Goal: Browse casually

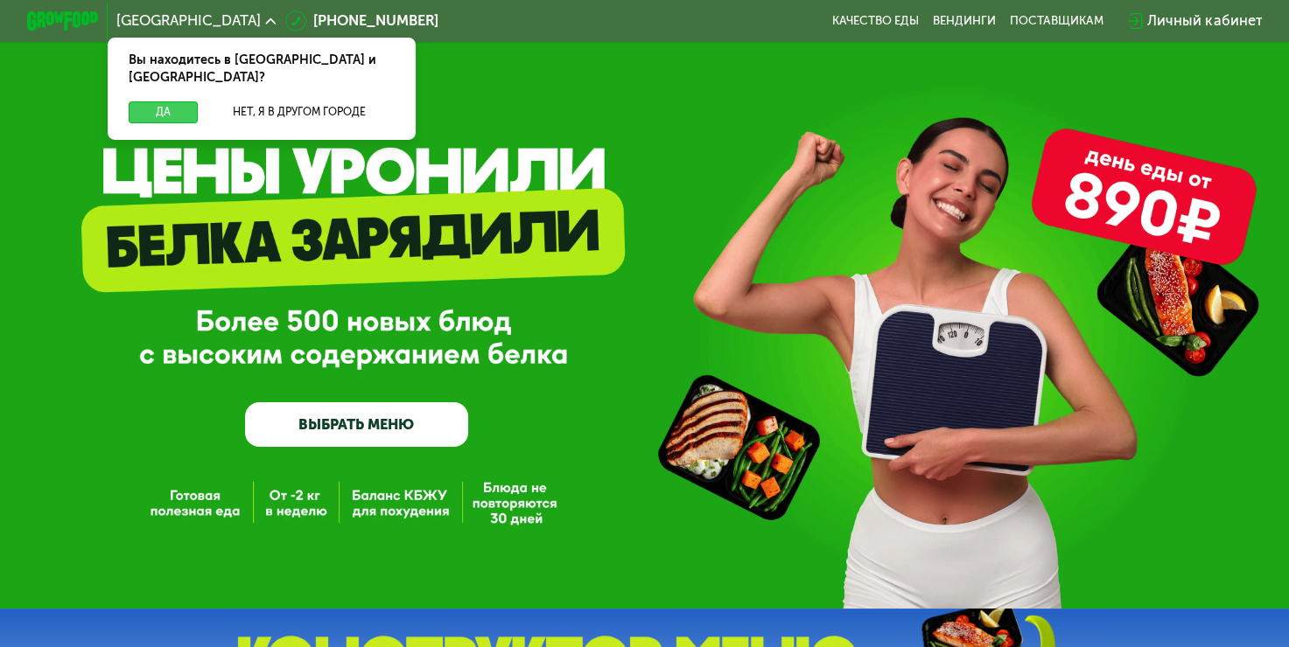
click at [154, 101] on button "Да" at bounding box center [163, 112] width 69 height 22
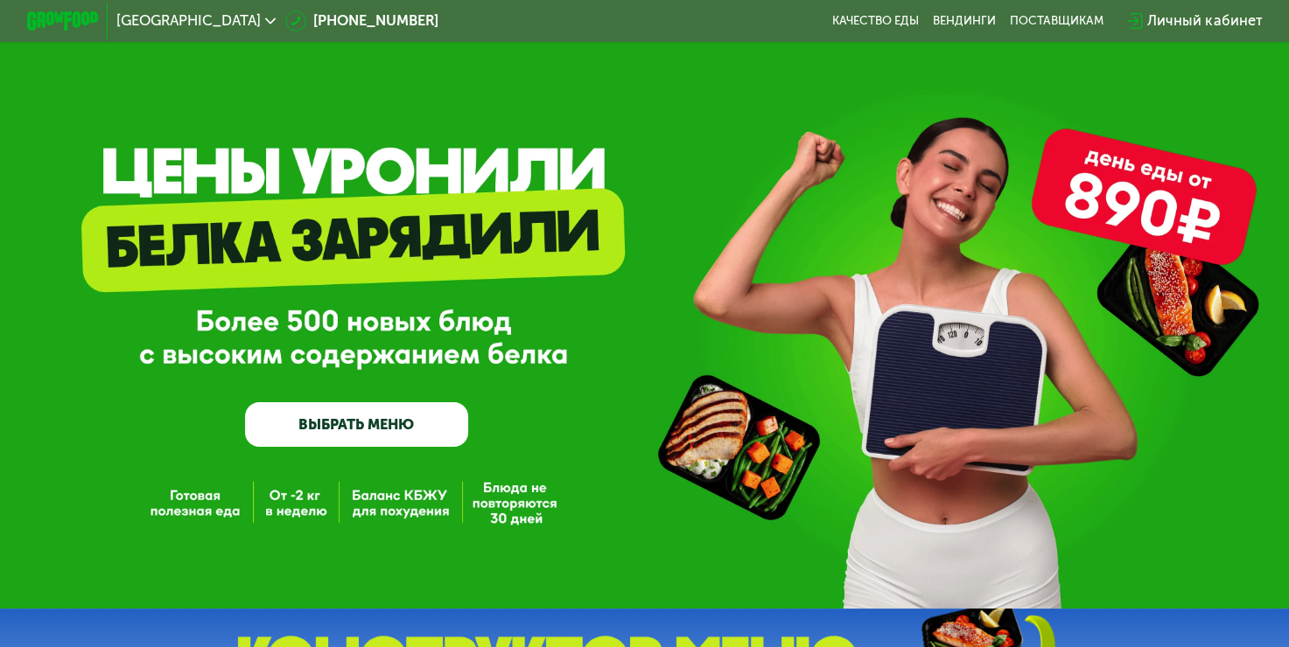
click at [164, 28] on div "[GEOGRAPHIC_DATA]" at bounding box center [195, 21] width 159 height 14
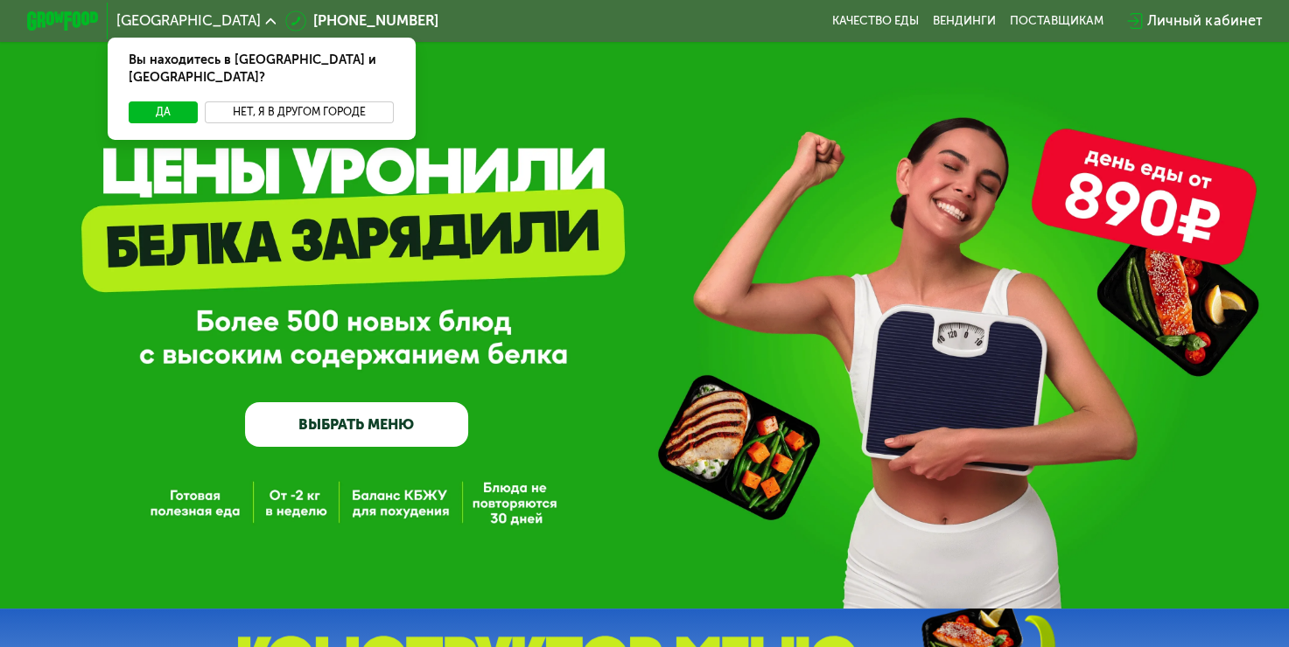
click at [241, 101] on button "Нет, я в другом городе" at bounding box center [299, 112] width 189 height 22
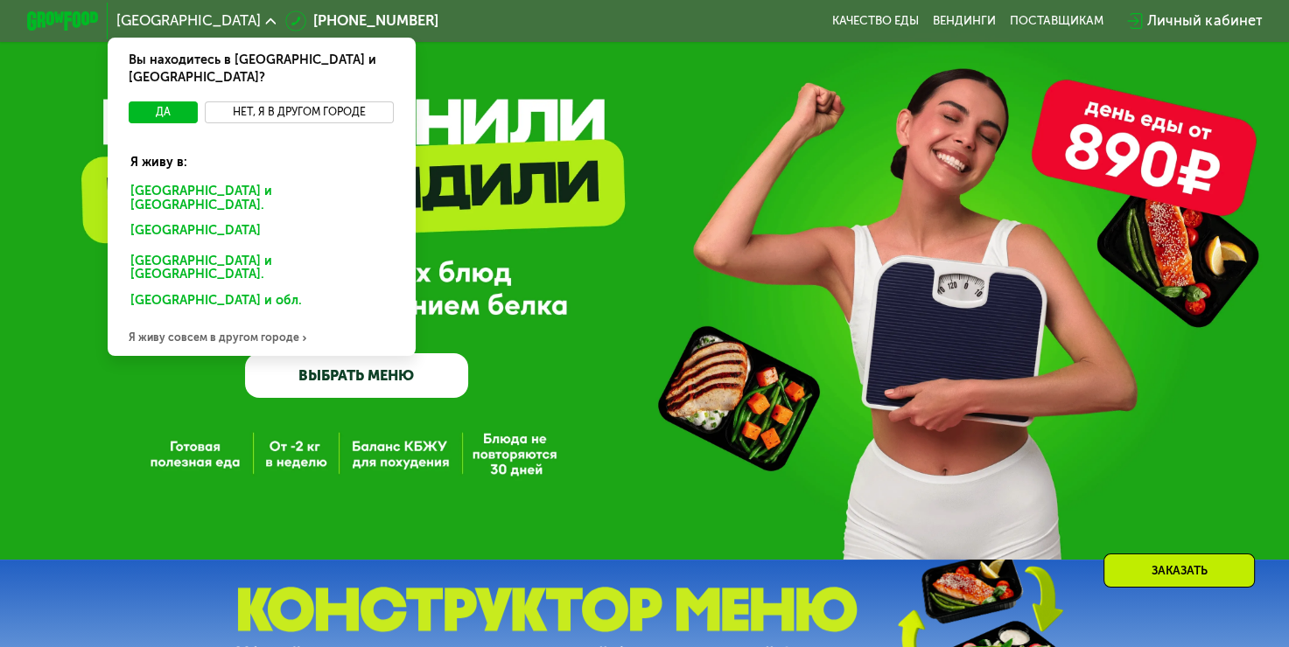
scroll to position [175, 0]
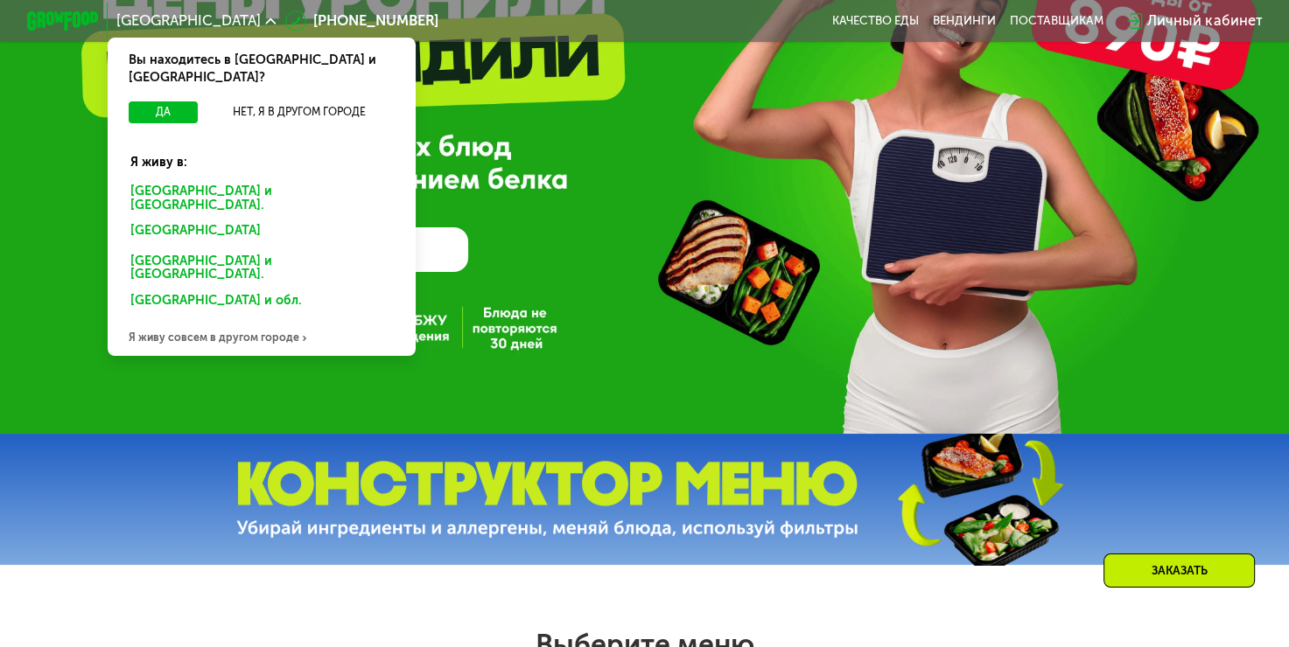
click at [168, 401] on div "GrowFood — доставка правильного питания ВЫБРАТЬ МЕНЮ" at bounding box center [644, 129] width 1289 height 609
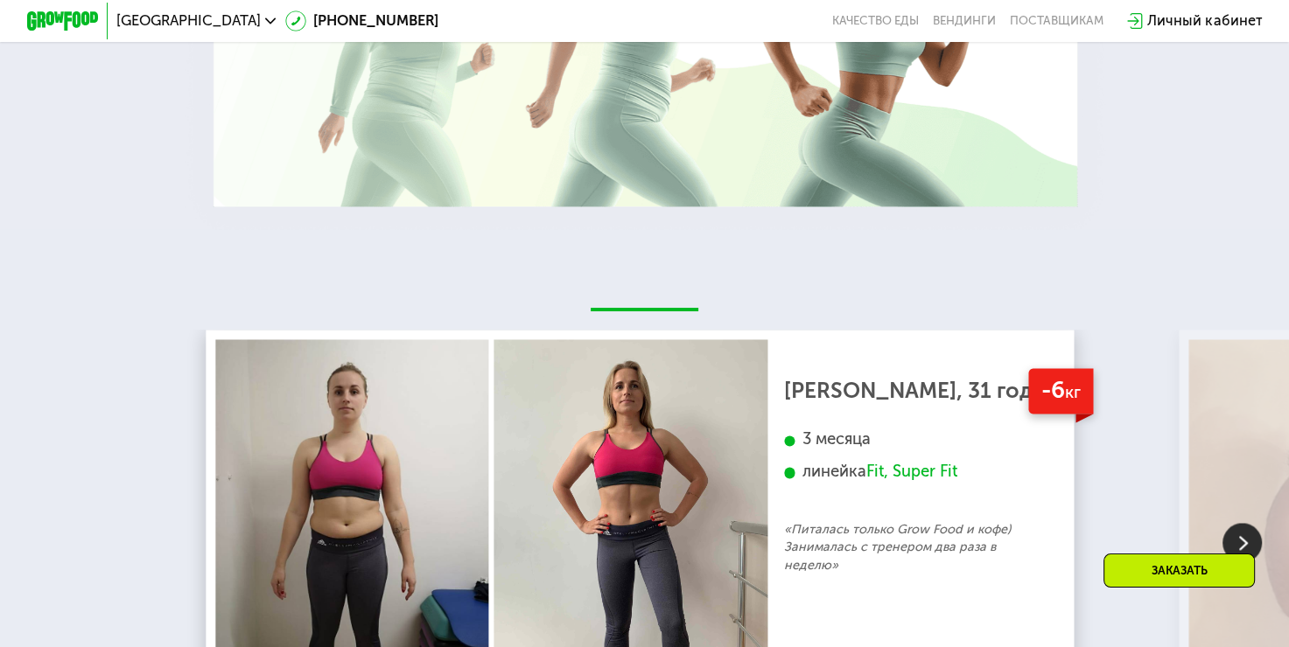
scroll to position [3062, 0]
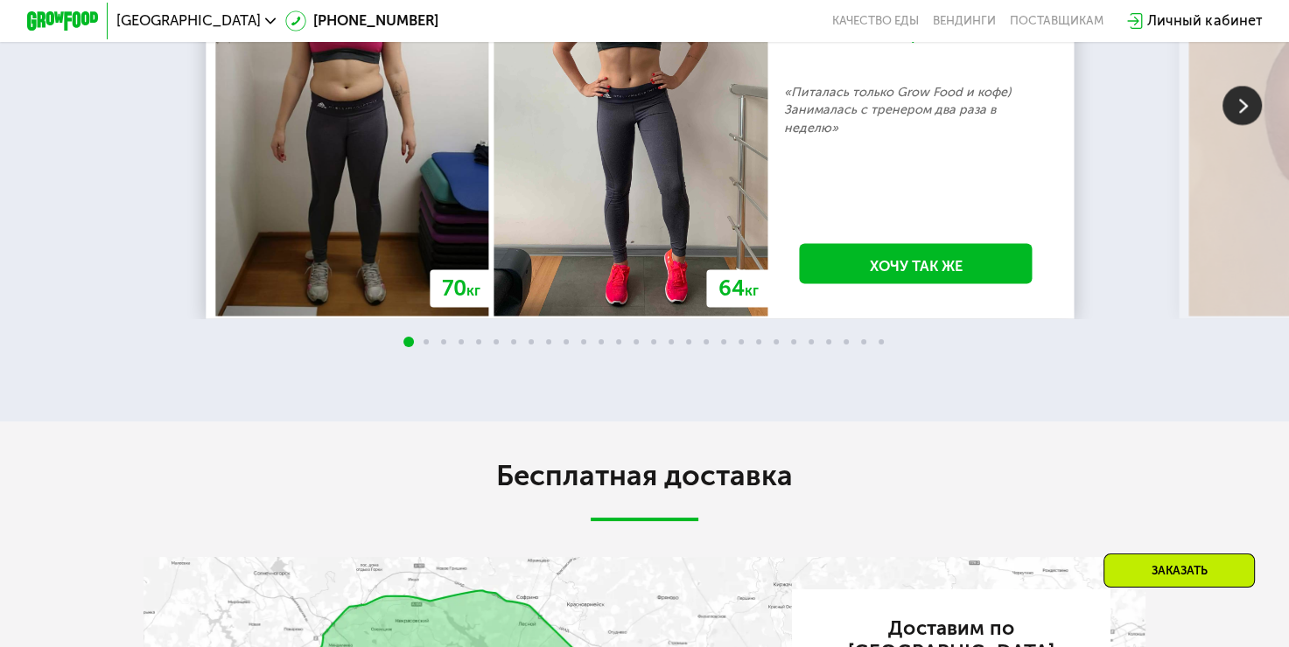
click at [1242, 125] on img at bounding box center [1241, 105] width 39 height 39
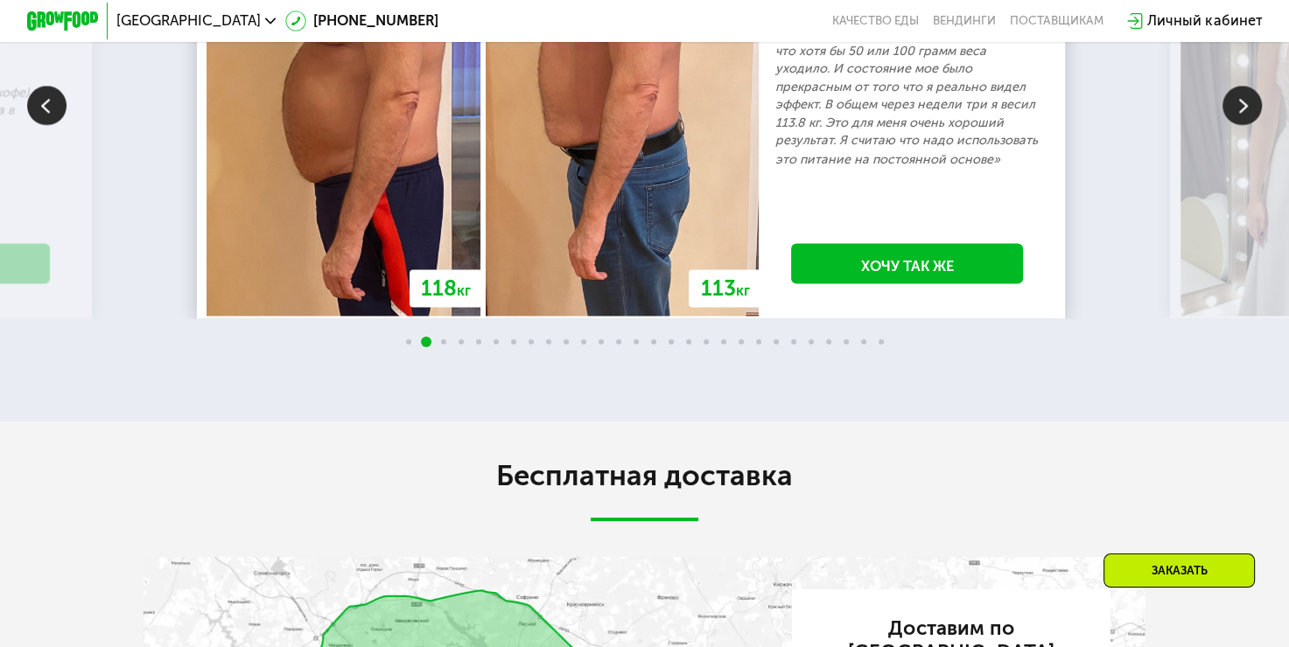
click at [1236, 125] on img at bounding box center [1241, 105] width 39 height 39
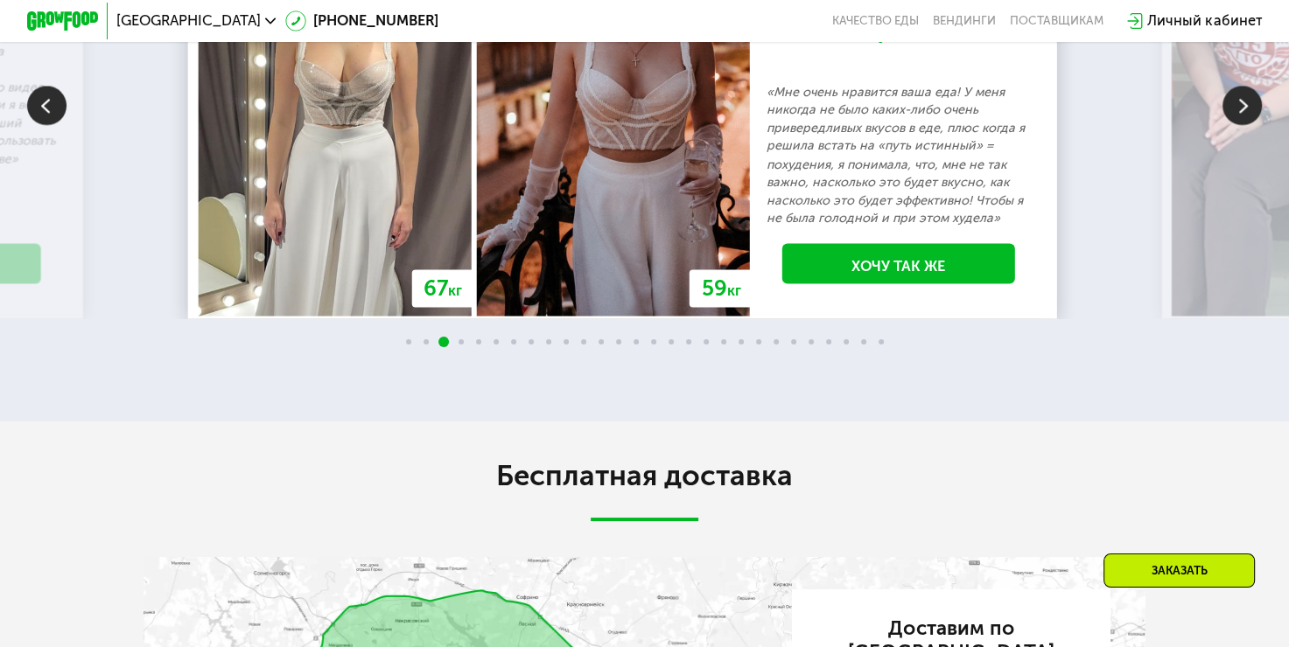
click at [1236, 125] on img at bounding box center [1241, 105] width 39 height 39
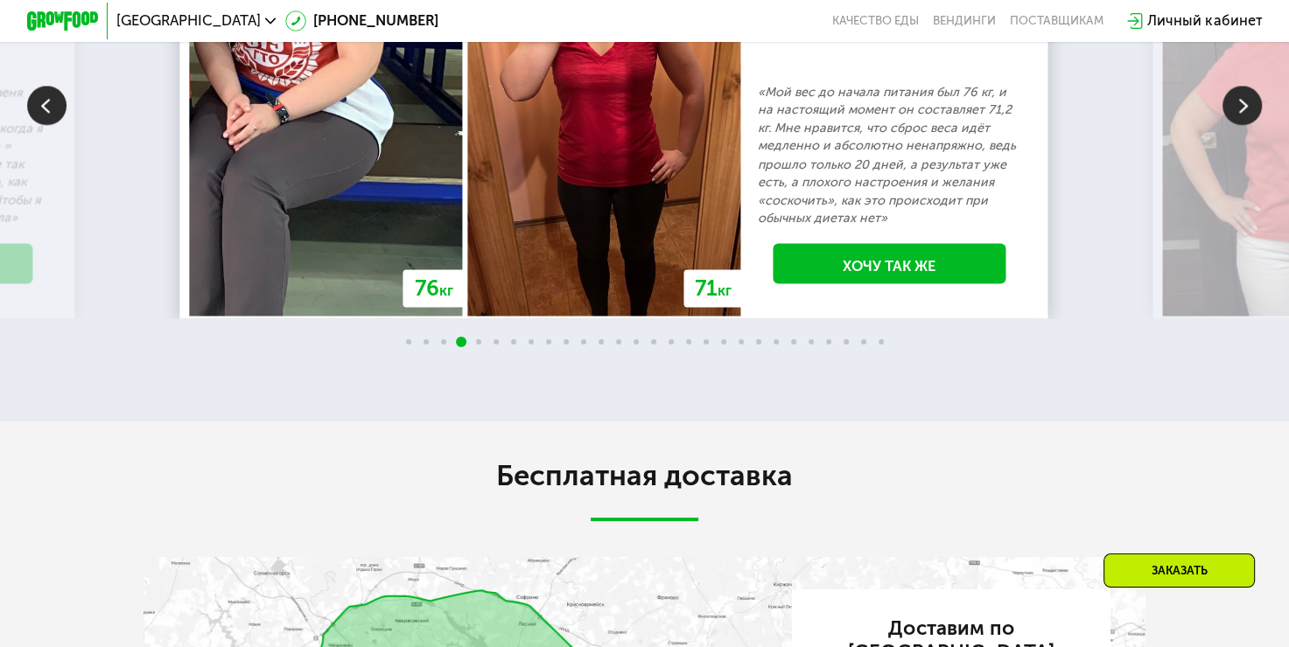
click at [1236, 125] on img at bounding box center [1241, 105] width 39 height 39
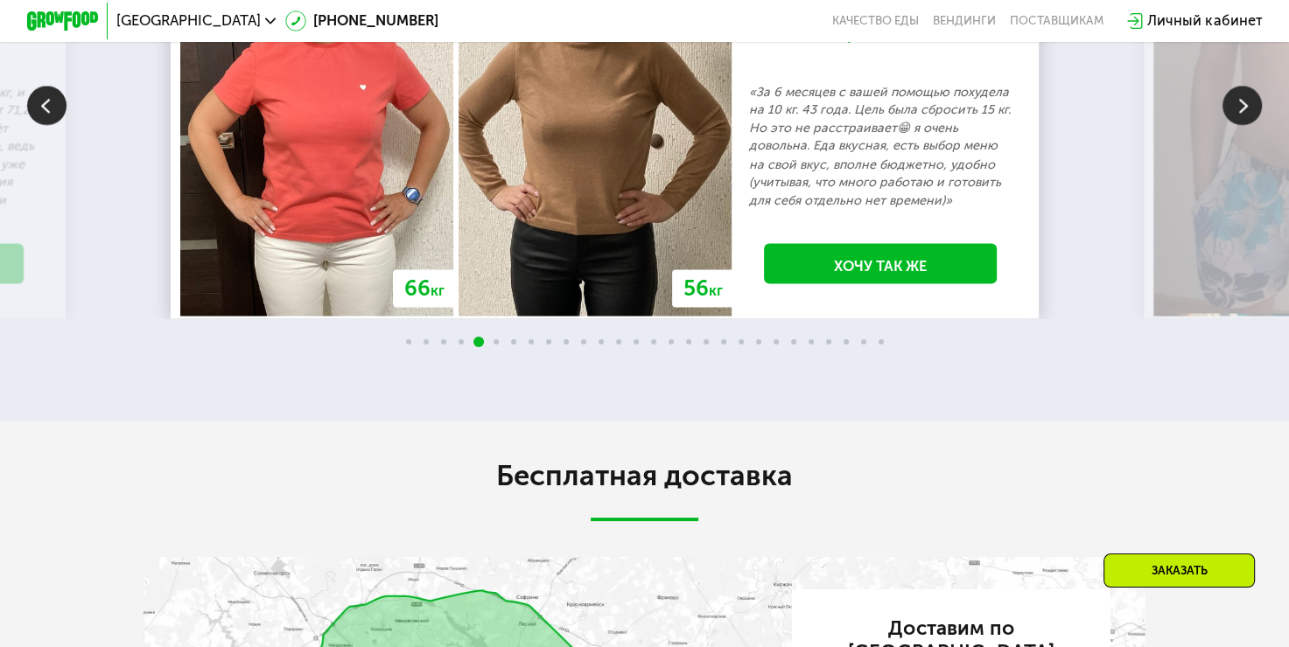
click at [1236, 125] on img at bounding box center [1241, 105] width 39 height 39
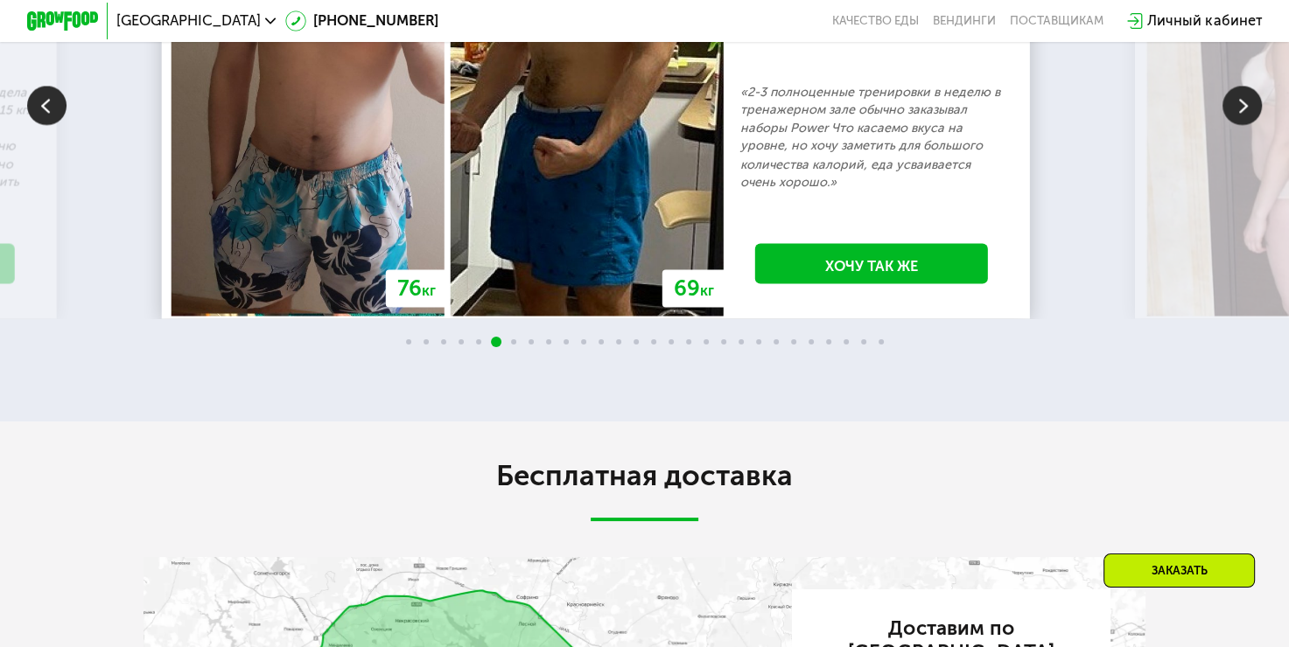
click at [1236, 125] on img at bounding box center [1241, 105] width 39 height 39
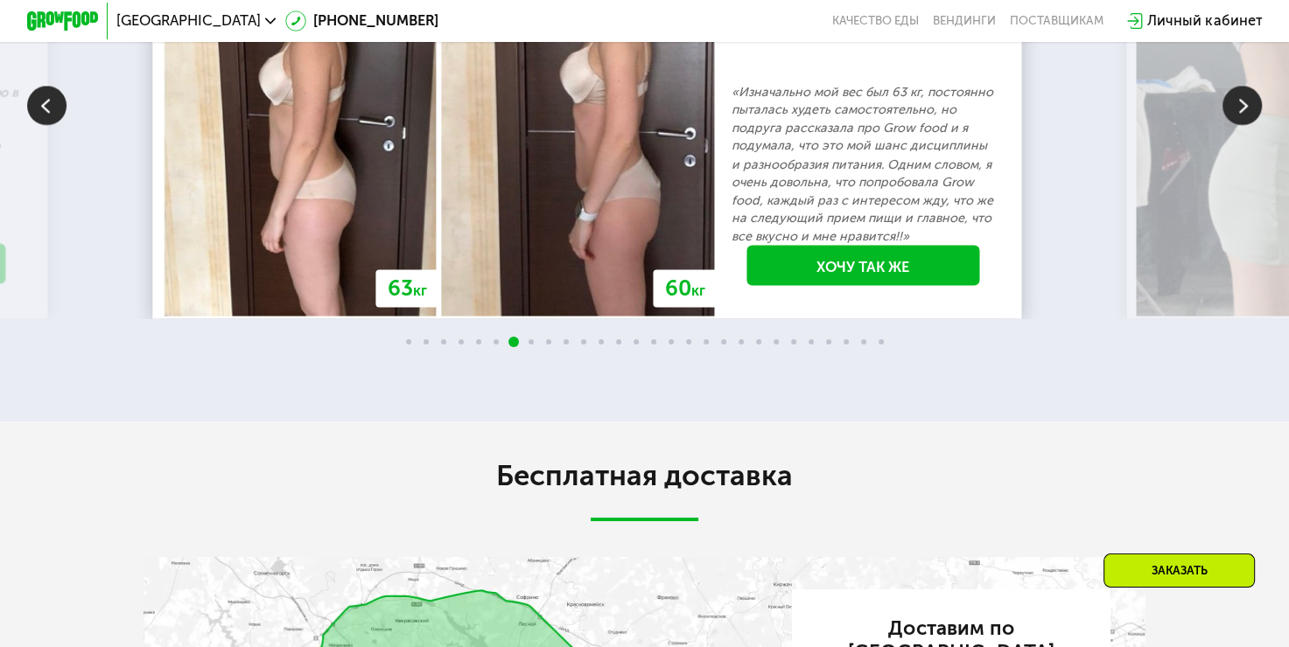
click at [1236, 125] on img at bounding box center [1241, 105] width 39 height 39
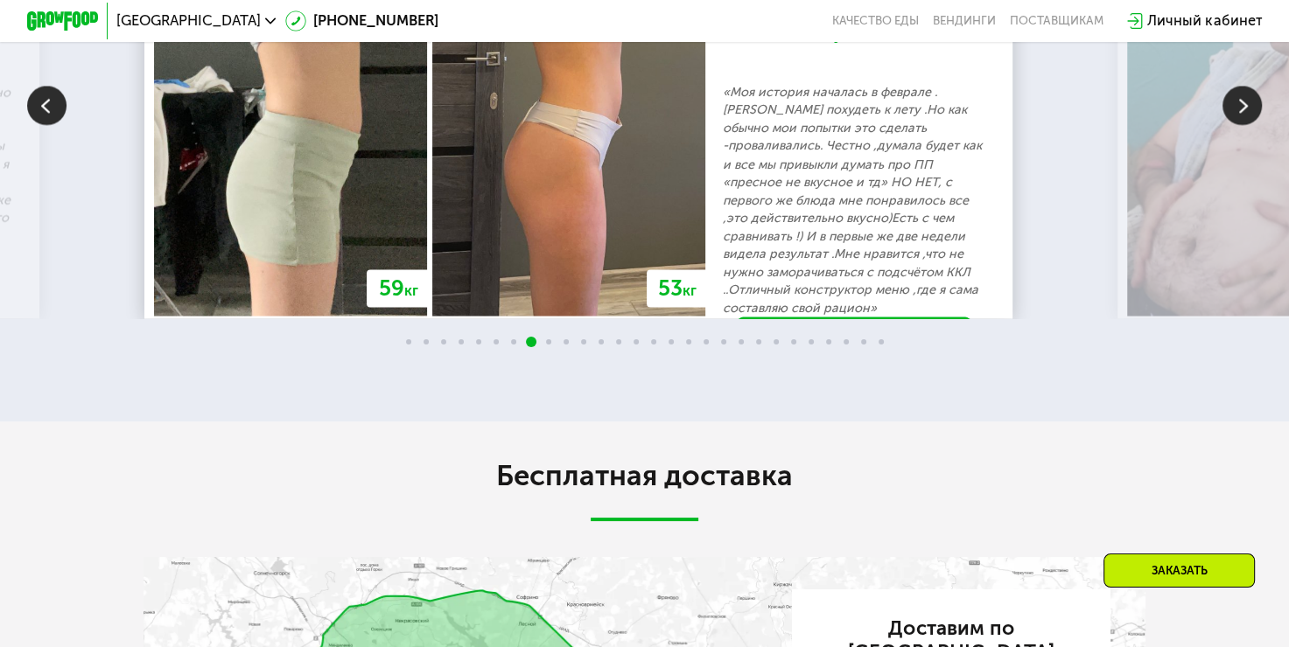
click at [1236, 125] on img at bounding box center [1241, 105] width 39 height 39
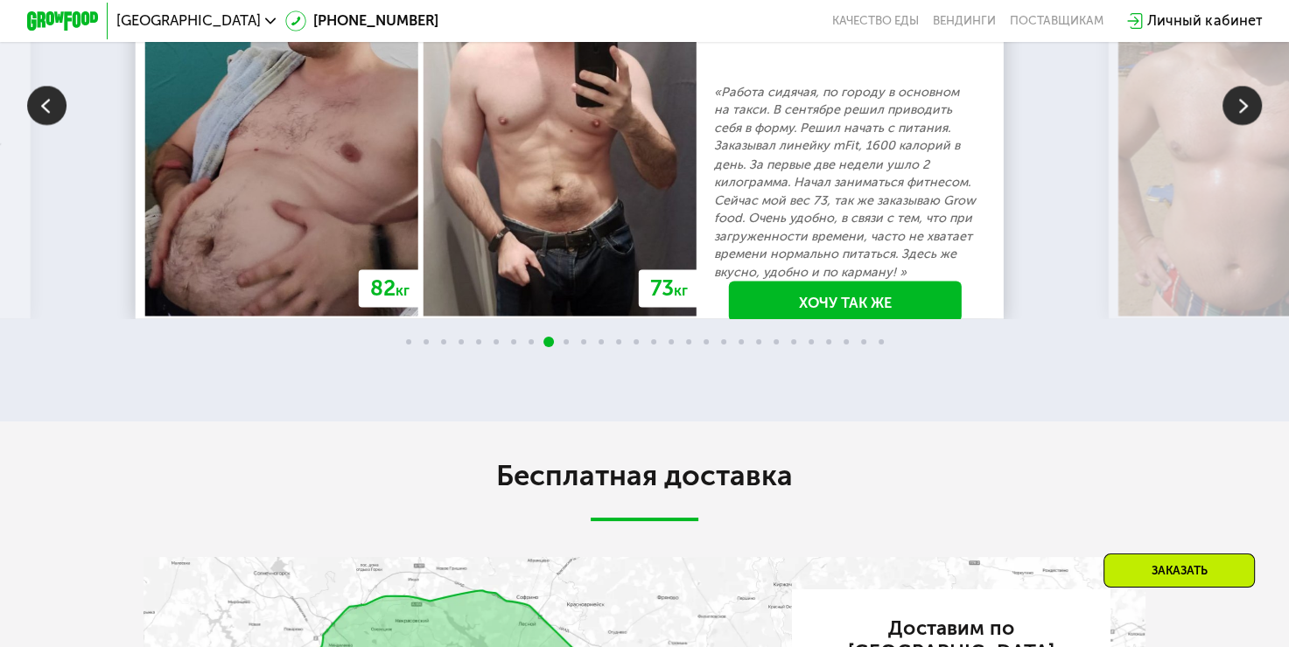
click at [1227, 125] on img at bounding box center [1241, 105] width 39 height 39
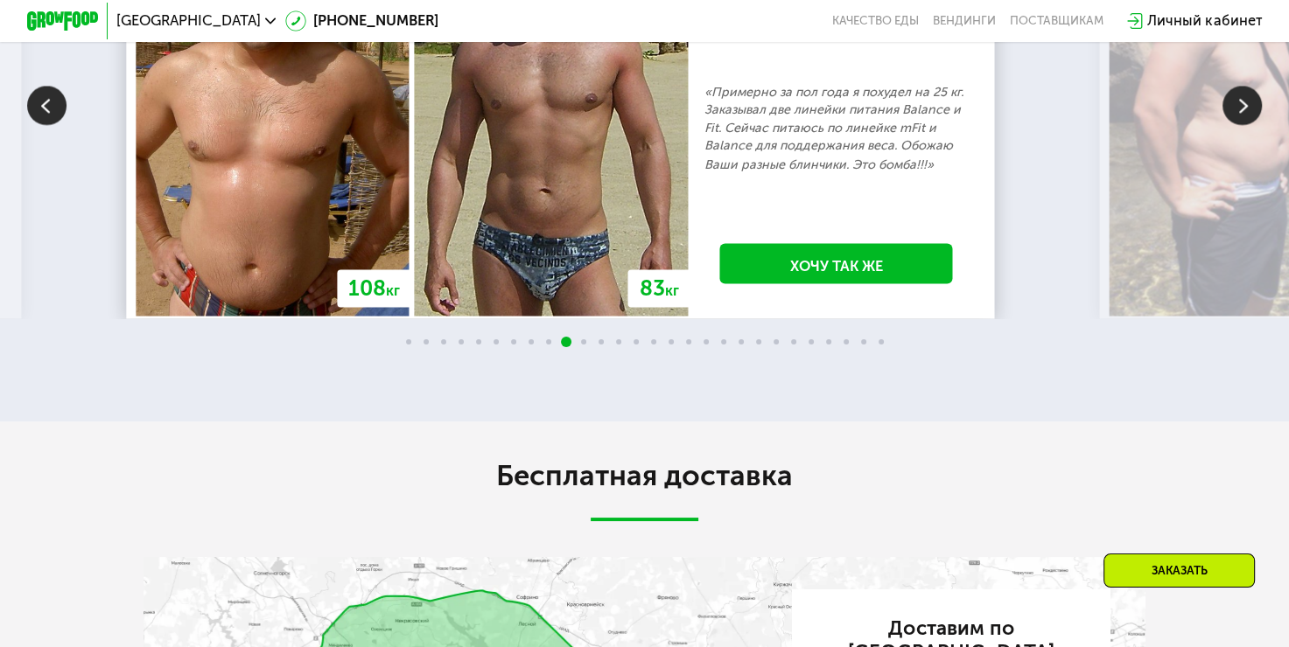
click at [1227, 125] on img at bounding box center [1241, 105] width 39 height 39
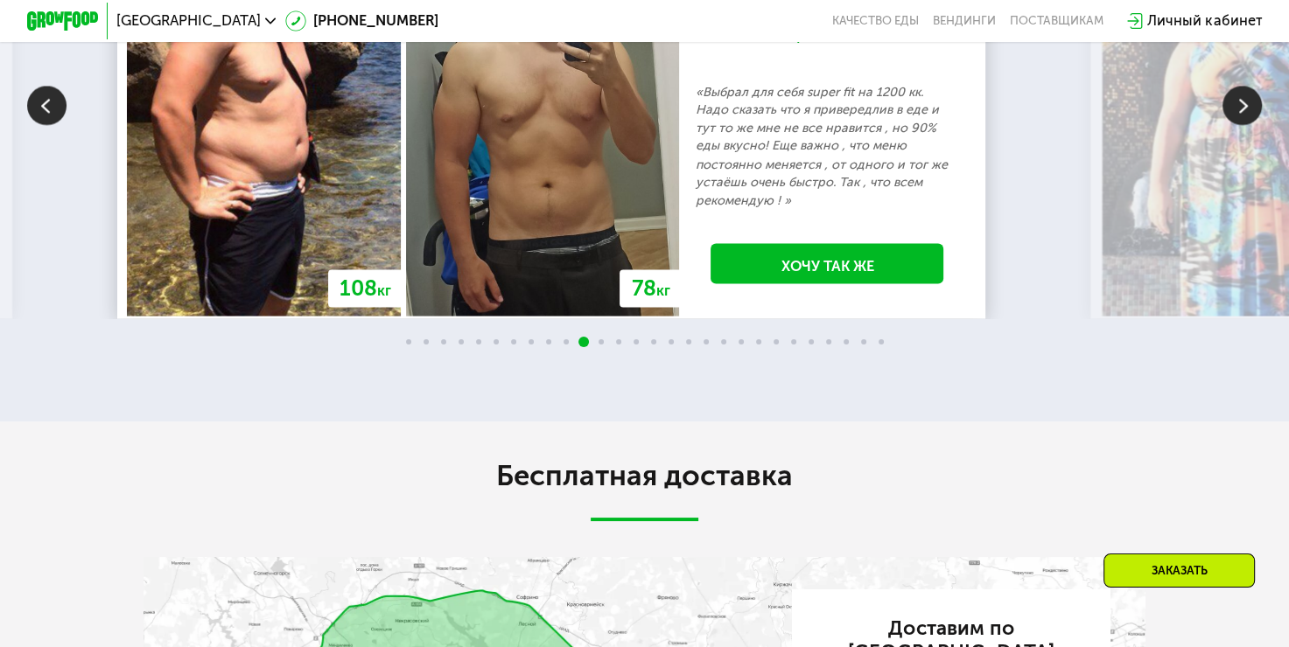
click at [1227, 125] on img at bounding box center [1241, 105] width 39 height 39
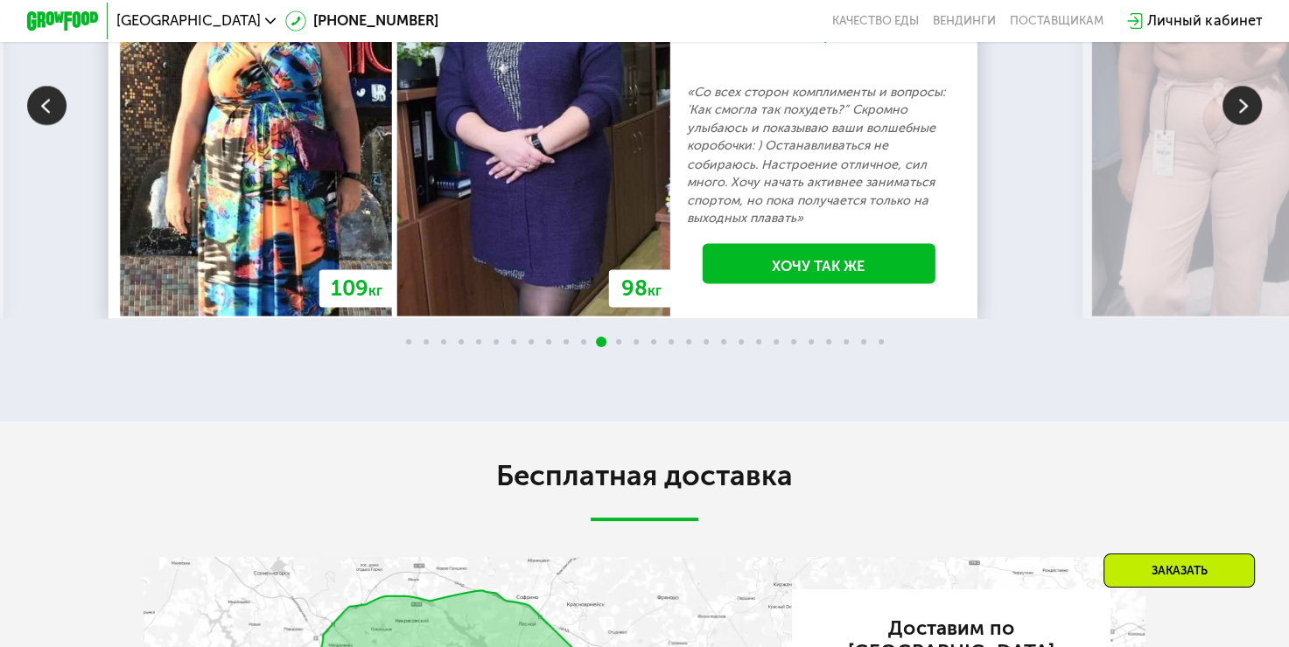
click at [1227, 125] on img at bounding box center [1241, 105] width 39 height 39
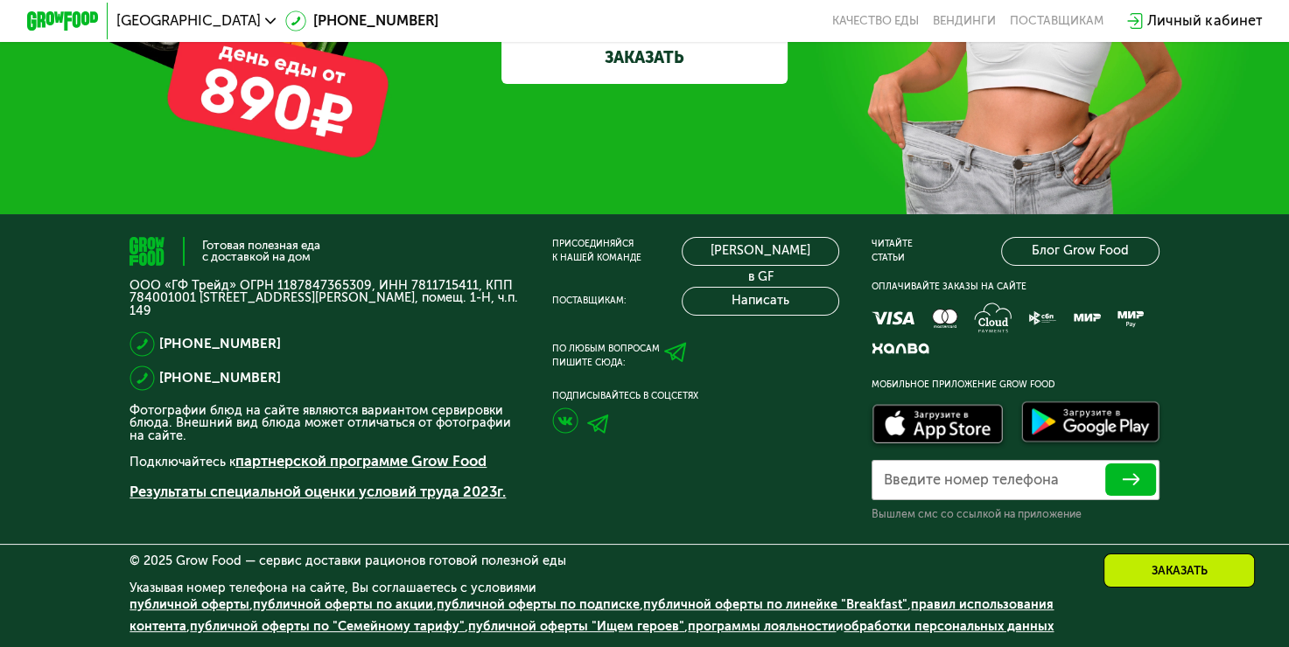
scroll to position [5420, 0]
